Goal: Information Seeking & Learning: Learn about a topic

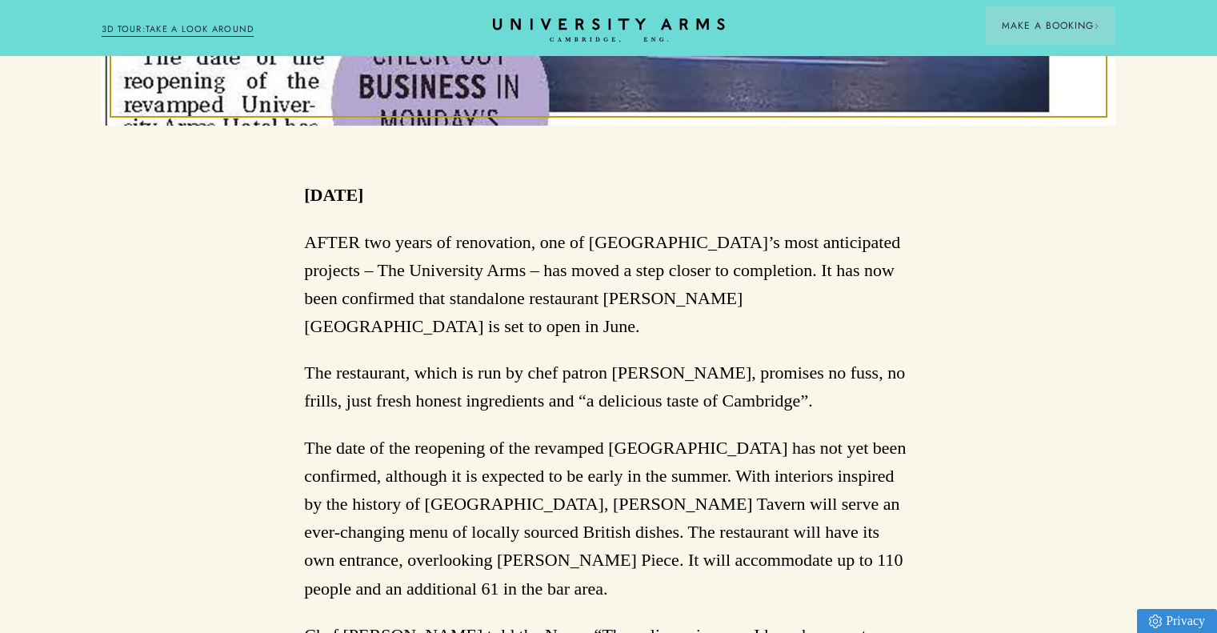
scroll to position [742, 0]
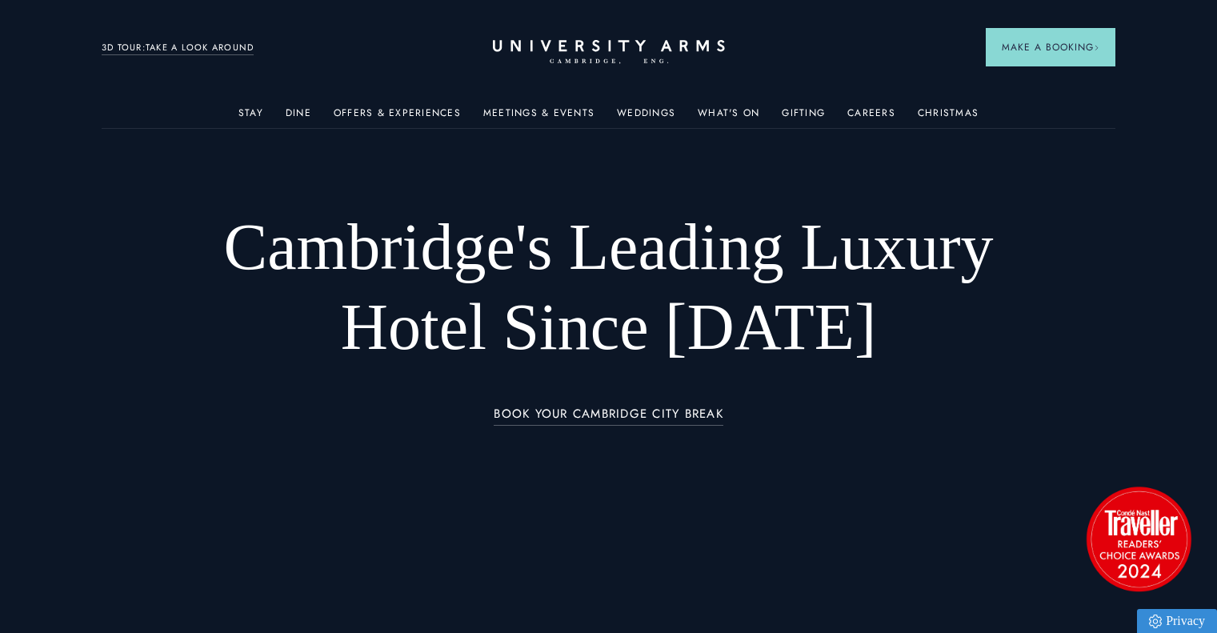
click at [198, 46] on link "3D TOUR:TAKE A LOOK AROUND" at bounding box center [178, 48] width 153 height 14
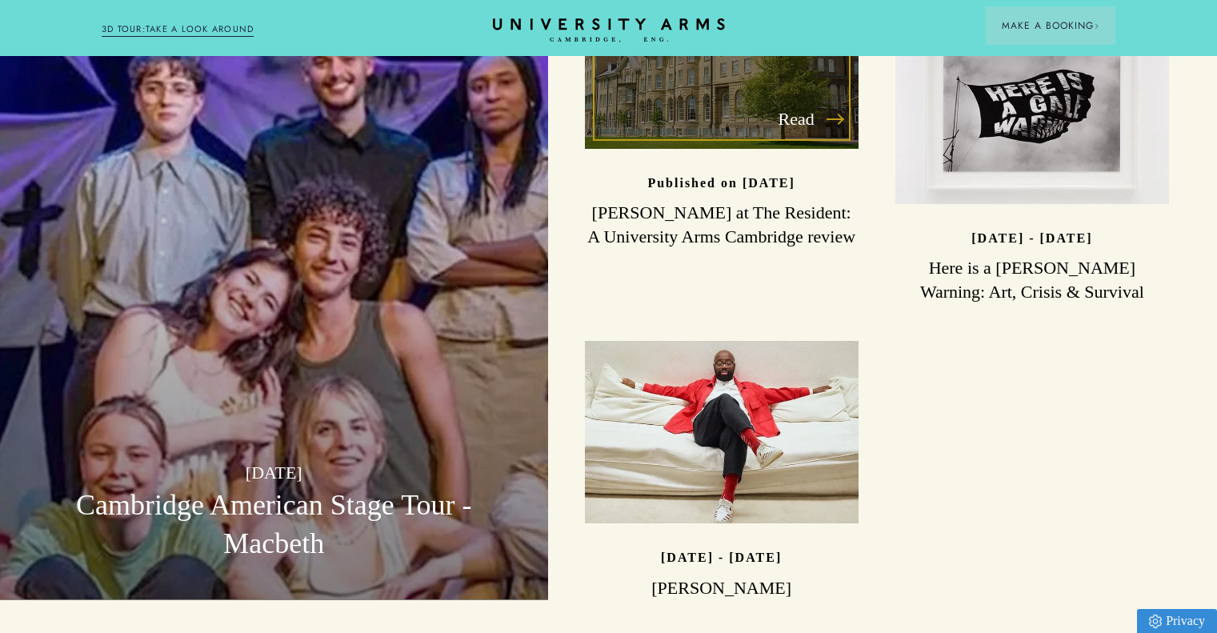
scroll to position [4192, 0]
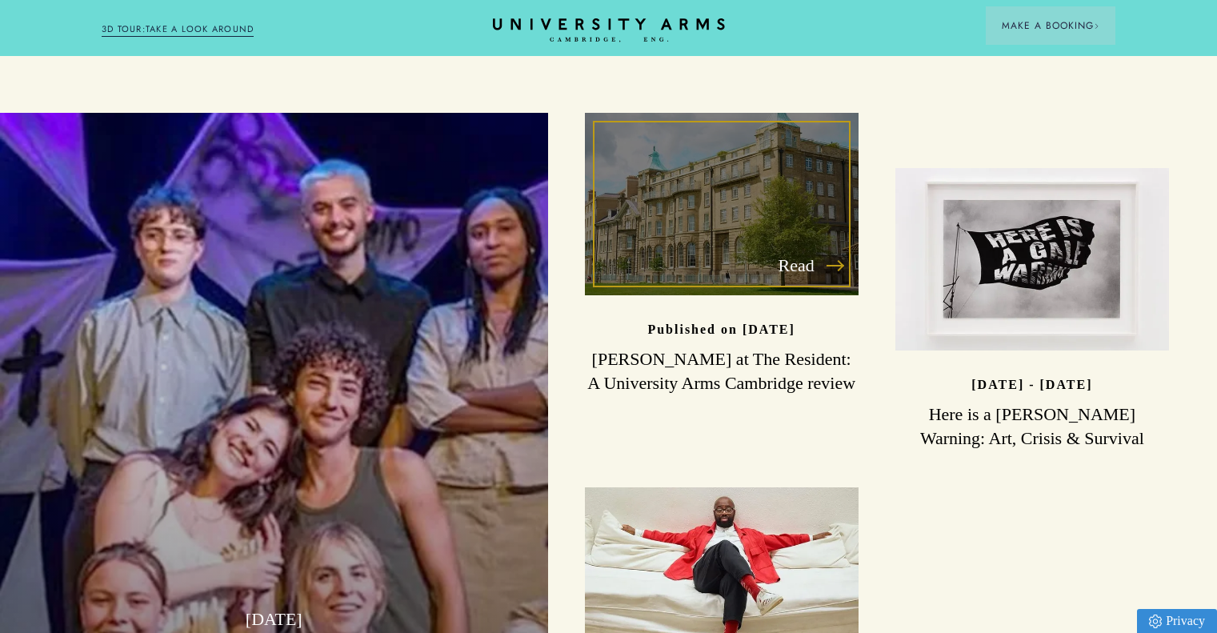
click at [709, 197] on div "Read" at bounding box center [722, 204] width 274 height 182
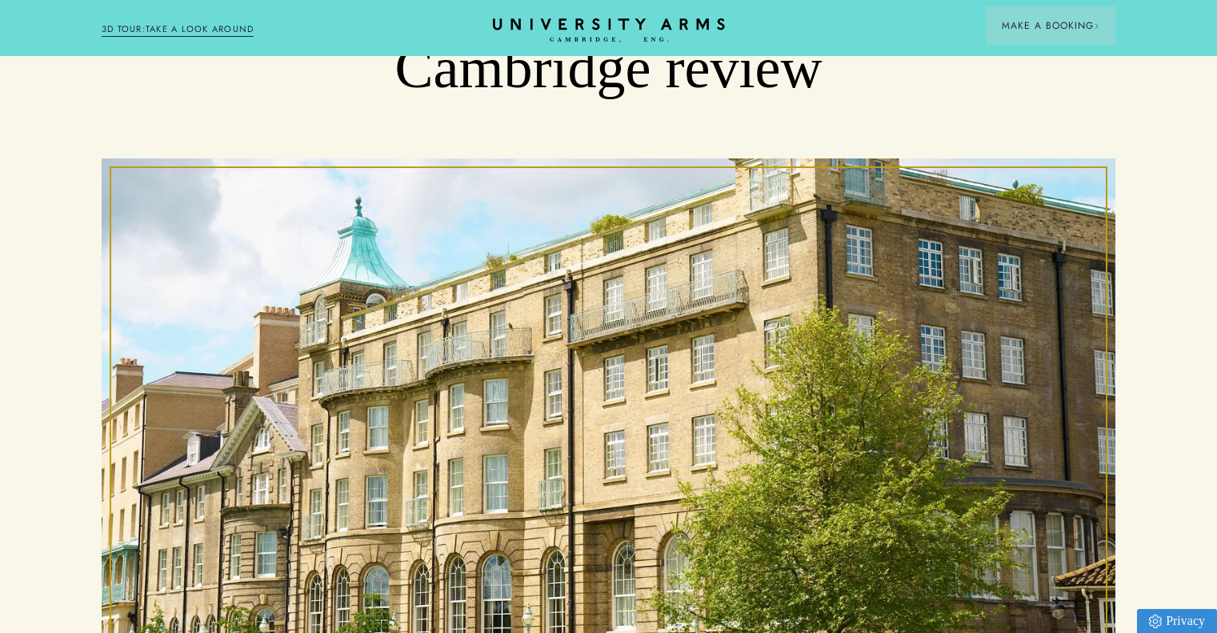
scroll to position [328, 0]
click at [611, 293] on div at bounding box center [609, 412] width 1014 height 507
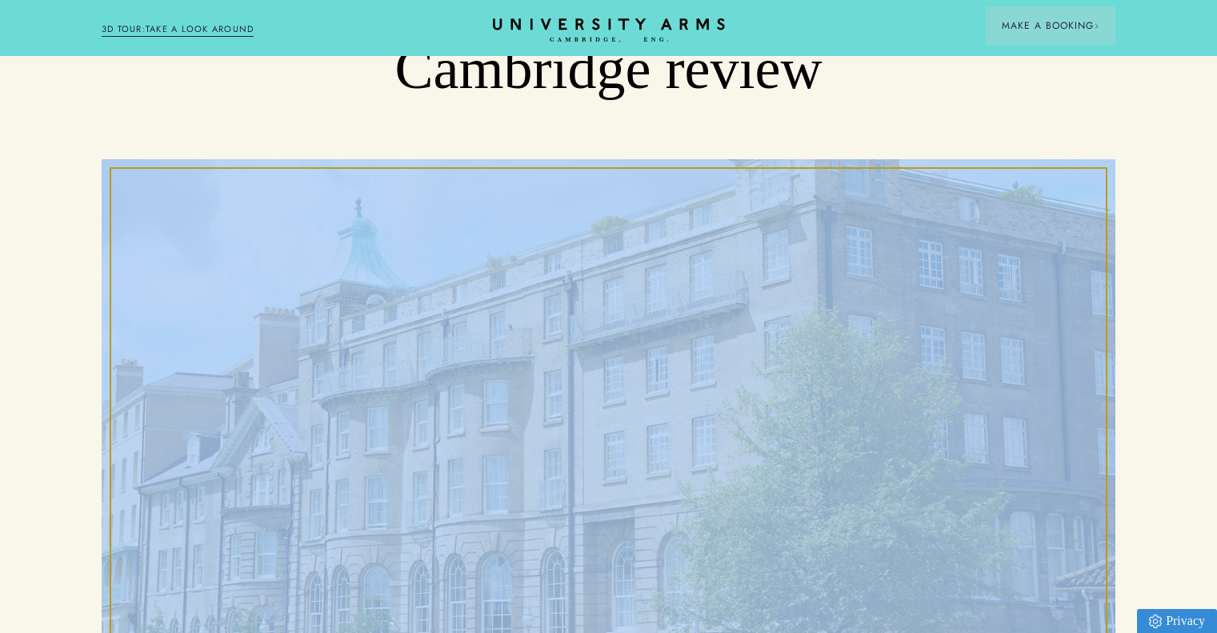
click at [611, 293] on div at bounding box center [609, 412] width 1014 height 507
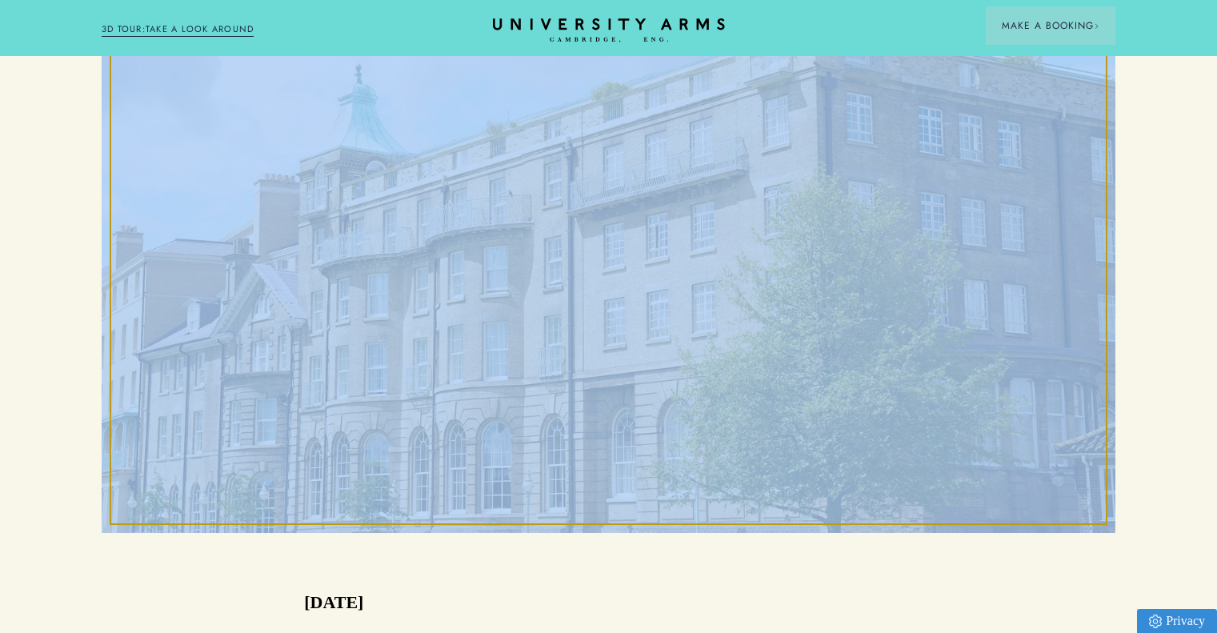
click at [611, 293] on div at bounding box center [609, 279] width 1014 height 507
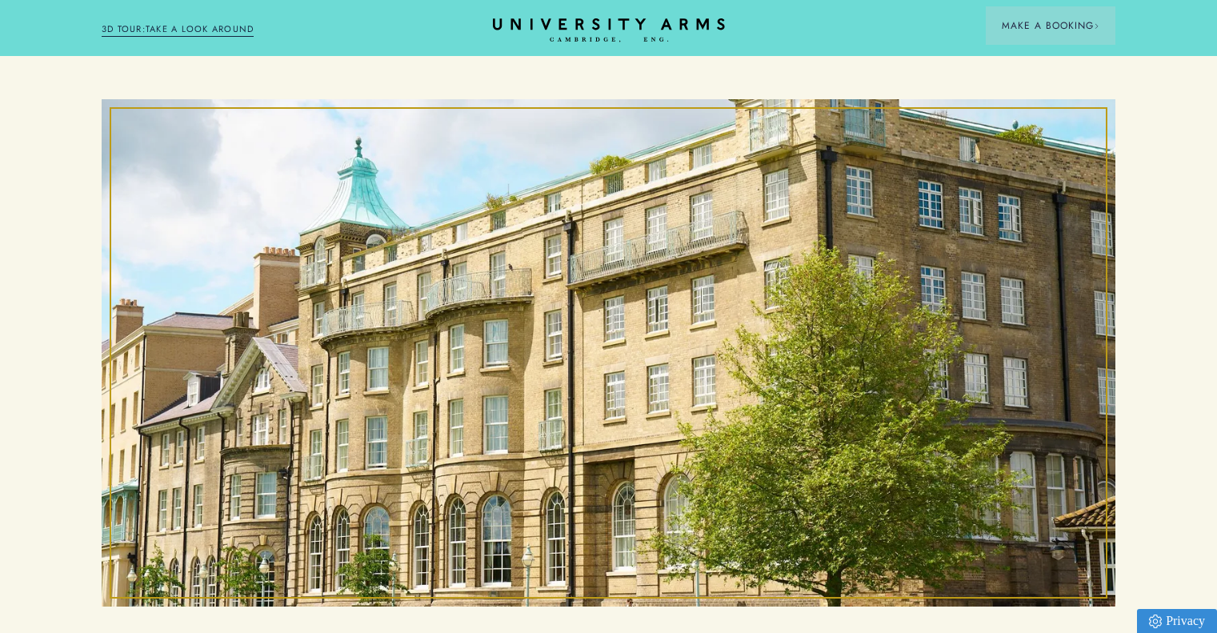
scroll to position [378, 0]
